Goal: Check status: Check status

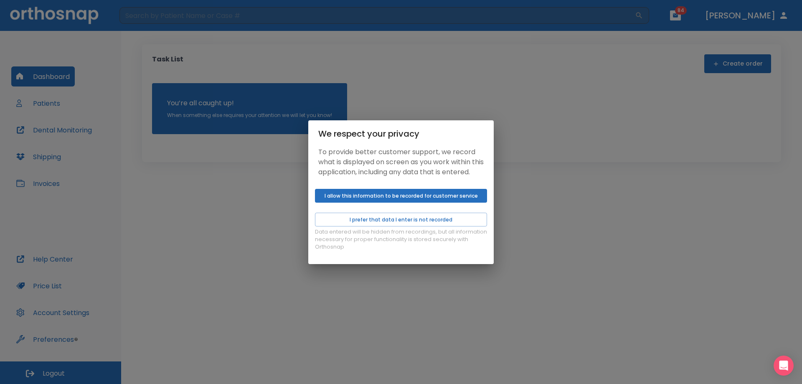
click at [342, 203] on button "I allow this information to be recorded for customer service" at bounding box center [401, 196] width 172 height 14
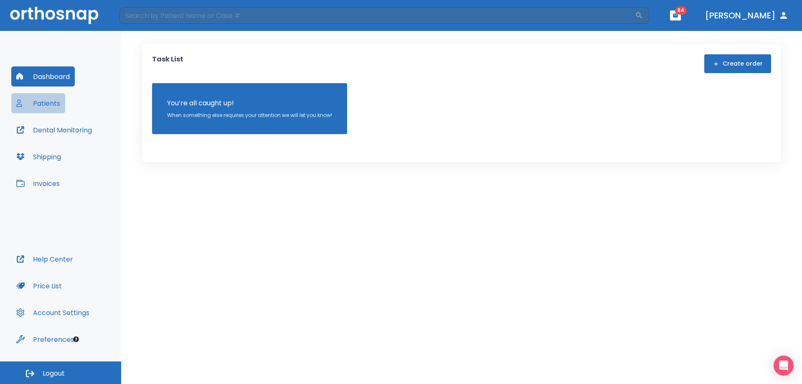
click at [54, 106] on button "Patients" at bounding box center [38, 103] width 54 height 20
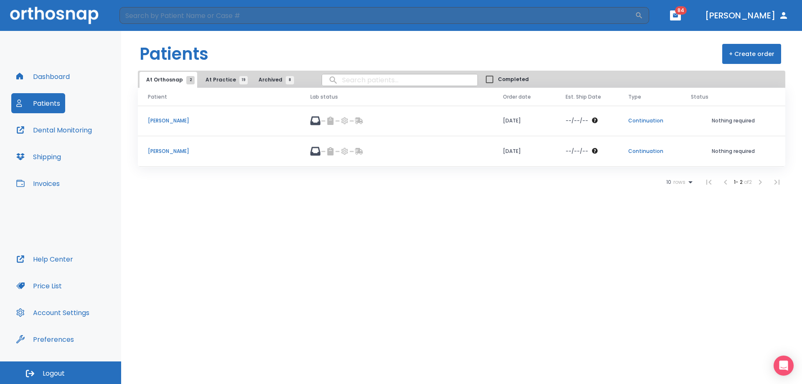
click at [219, 80] on span "At Practice 19" at bounding box center [225, 80] width 38 height 8
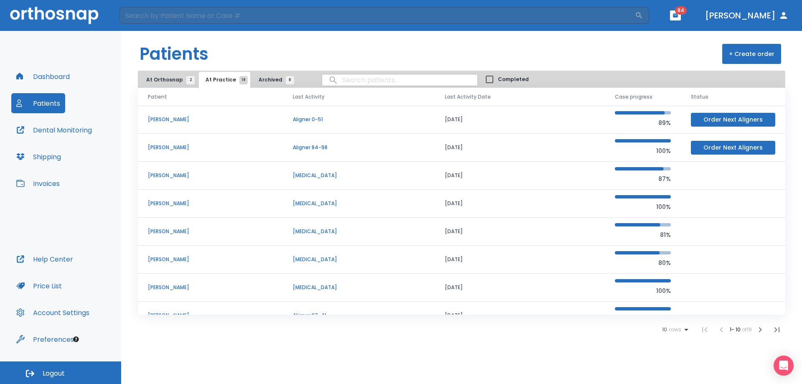
click at [670, 334] on div "10 rows" at bounding box center [676, 330] width 29 height 10
click at [677, 363] on li "100" at bounding box center [672, 363] width 22 height 21
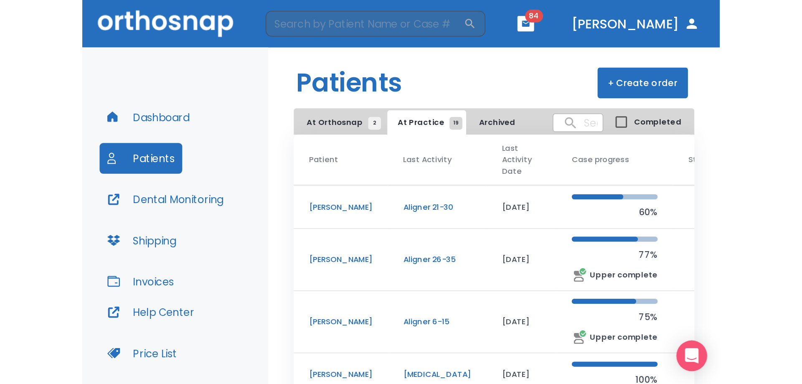
scroll to position [361, 0]
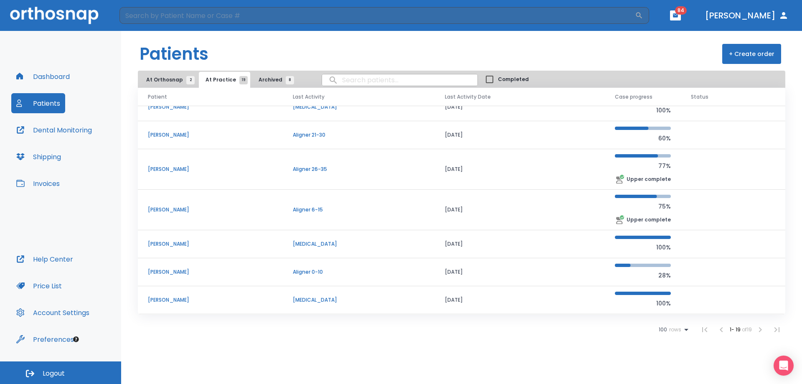
click at [51, 77] on button "Dashboard" at bounding box center [43, 76] width 64 height 20
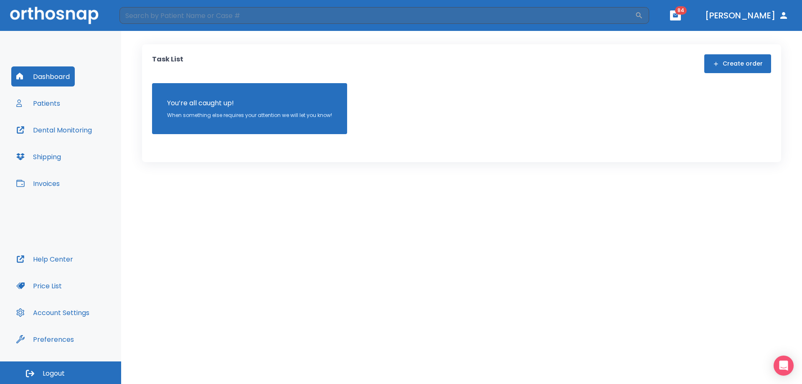
click at [50, 94] on button "Patients" at bounding box center [38, 103] width 54 height 20
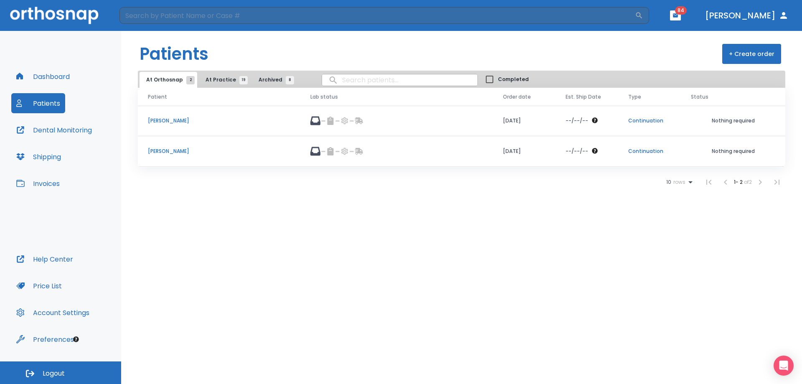
click at [227, 82] on span "At Practice 19" at bounding box center [225, 80] width 38 height 8
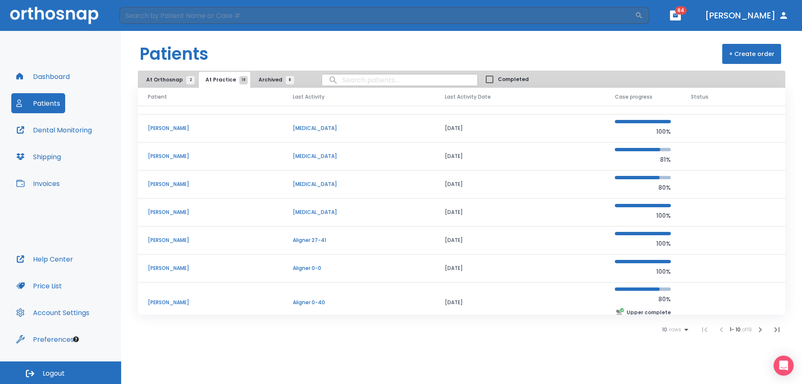
scroll to position [84, 0]
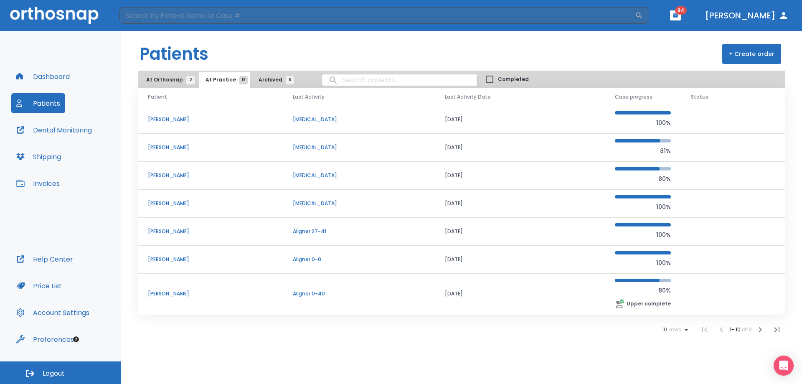
click at [677, 334] on div "10 rows" at bounding box center [676, 330] width 29 height 10
click at [680, 369] on li "100" at bounding box center [672, 363] width 22 height 21
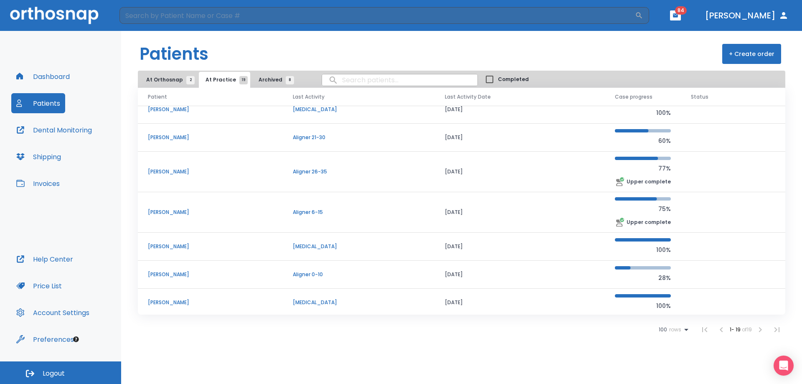
scroll to position [361, 0]
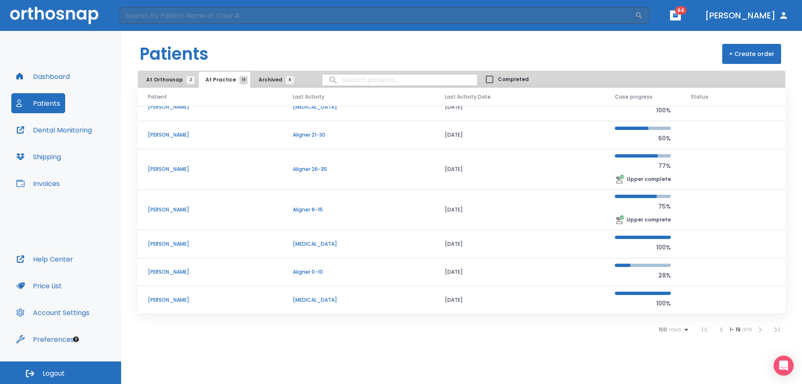
click at [674, 329] on span "rows" at bounding box center [674, 330] width 14 height 6
click at [676, 369] on li "100" at bounding box center [669, 363] width 22 height 21
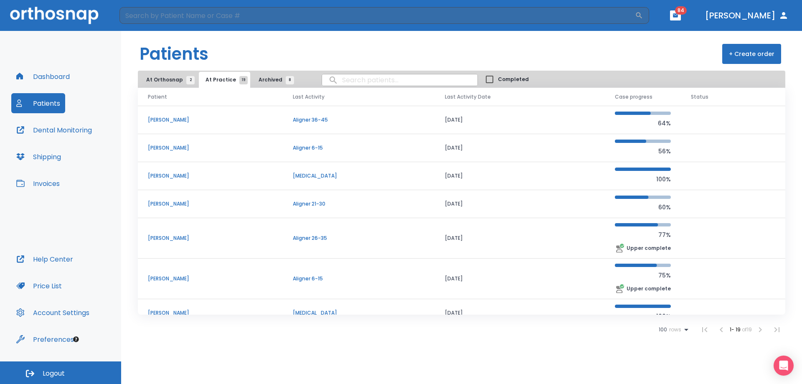
scroll to position [293, 0]
click at [162, 203] on p "[PERSON_NAME]" at bounding box center [210, 204] width 125 height 8
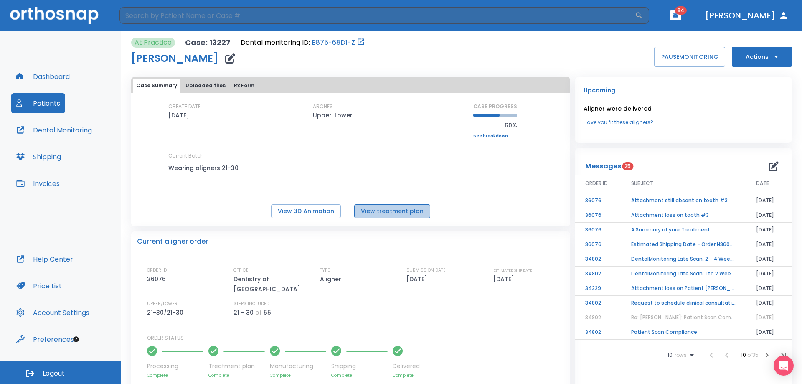
click at [414, 208] on button "View treatment plan" at bounding box center [392, 211] width 76 height 14
